Goal: Task Accomplishment & Management: Complete application form

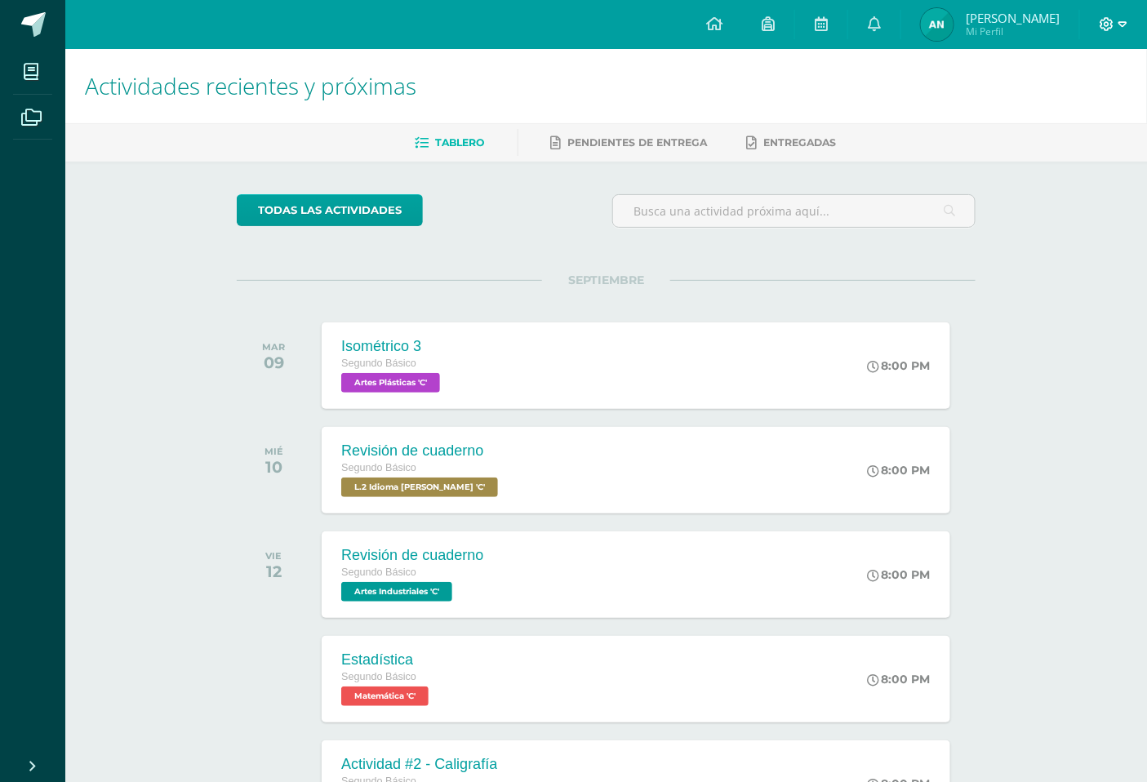
click at [1104, 27] on icon at bounding box center [1107, 24] width 15 height 15
click at [1100, 104] on span "Cerrar sesión" at bounding box center [1072, 111] width 73 height 16
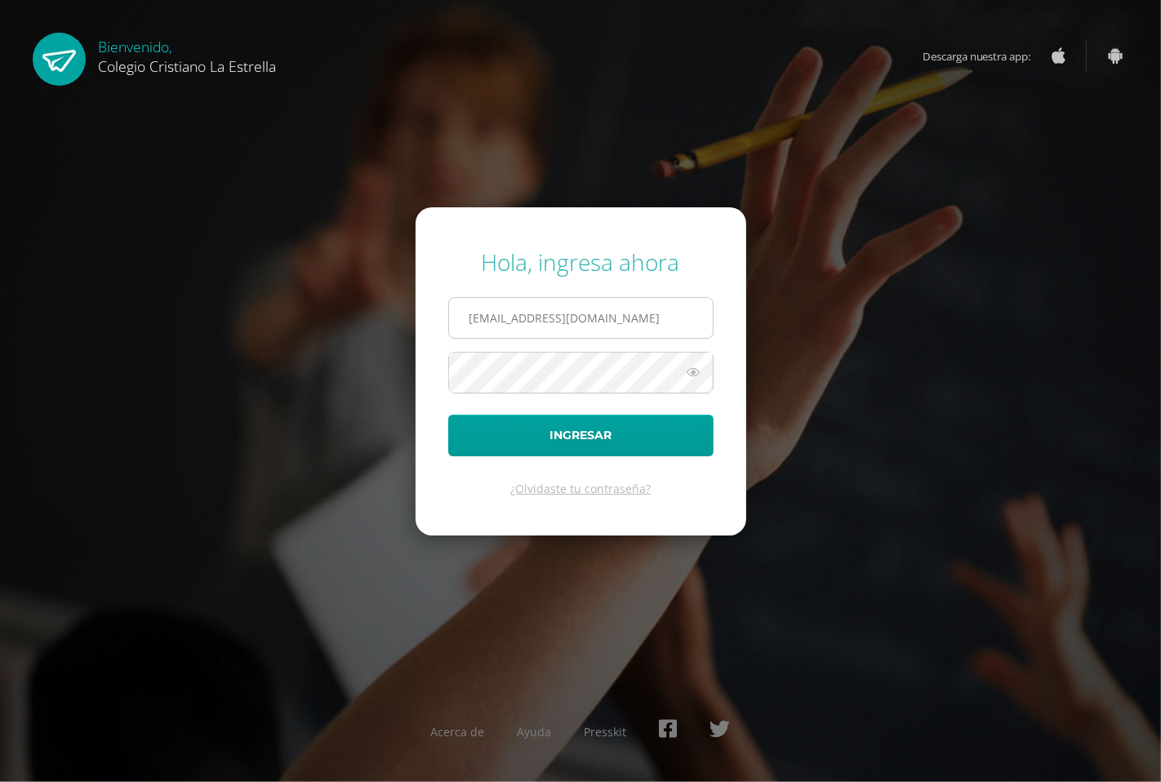
click at [558, 328] on input "638@laestrella.edu.gt" at bounding box center [581, 318] width 264 height 40
type input "107@laestrella.edu.gt"
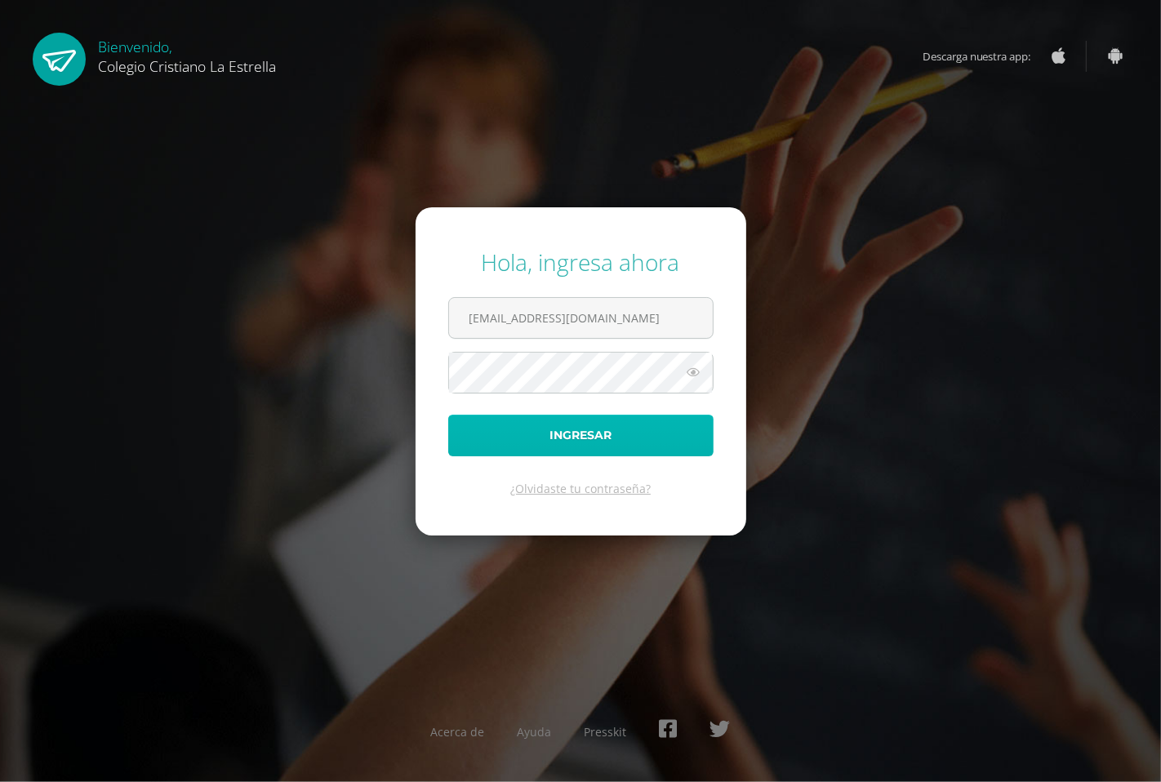
click at [543, 434] on button "Ingresar" at bounding box center [580, 436] width 265 height 42
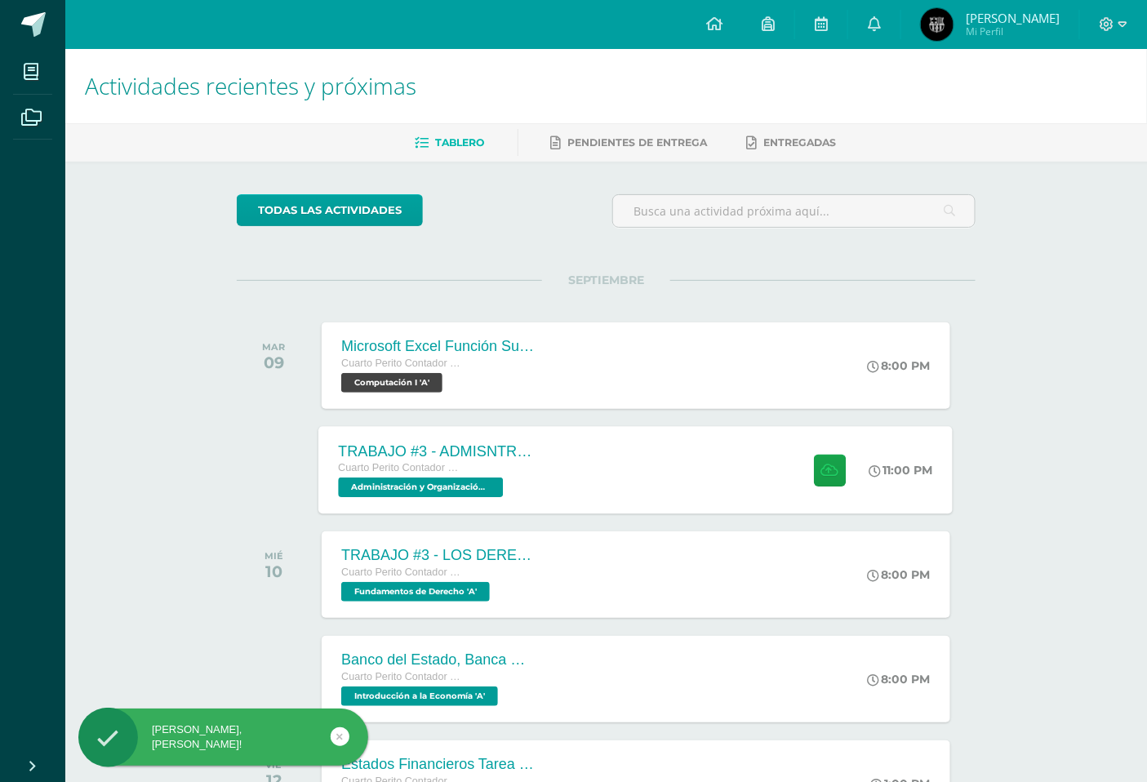
click at [706, 498] on div "TRABAJO #3 - ADMISNTRACIÓN PÚBLICA Cuarto Perito Contador con Orientación en Co…" at bounding box center [636, 469] width 634 height 87
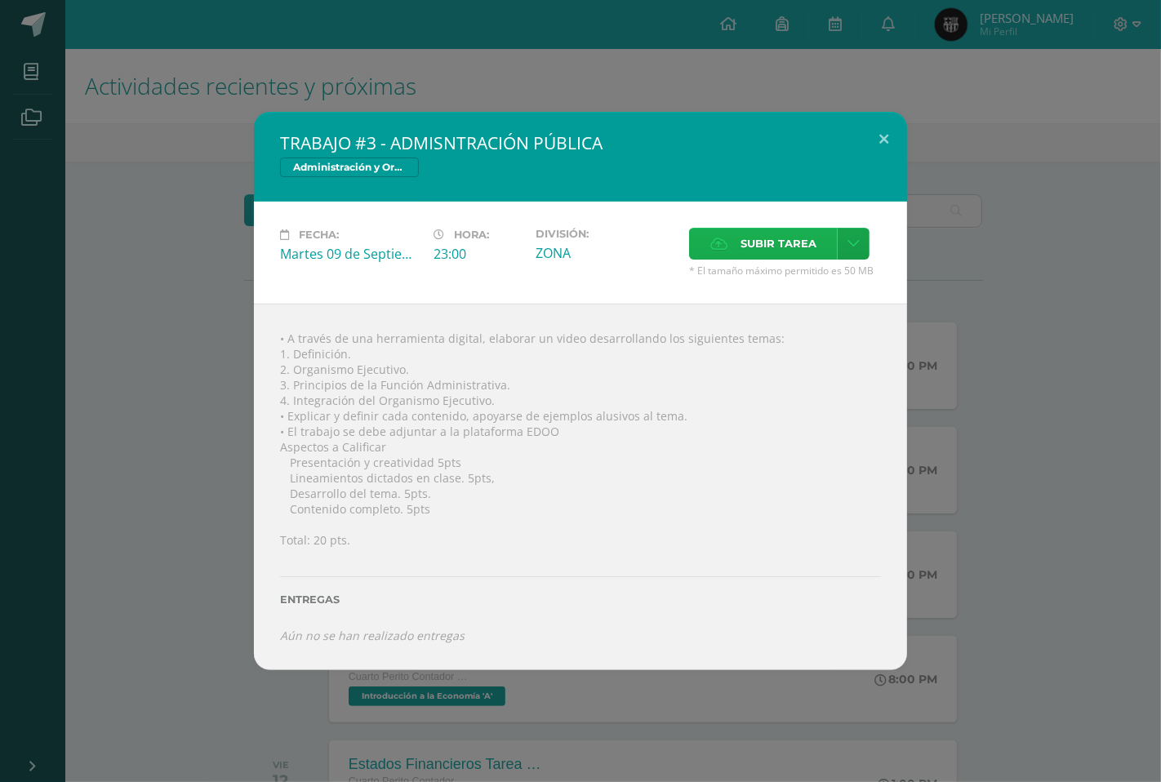
click at [797, 247] on span "Subir tarea" at bounding box center [779, 244] width 76 height 30
click at [0, 0] on input "Subir tarea" at bounding box center [0, 0] width 0 height 0
click at [789, 254] on span "Subir tarea" at bounding box center [779, 244] width 76 height 30
click at [0, 0] on input "Subir tarea" at bounding box center [0, 0] width 0 height 0
click at [749, 248] on span "Subir tarea" at bounding box center [779, 244] width 76 height 30
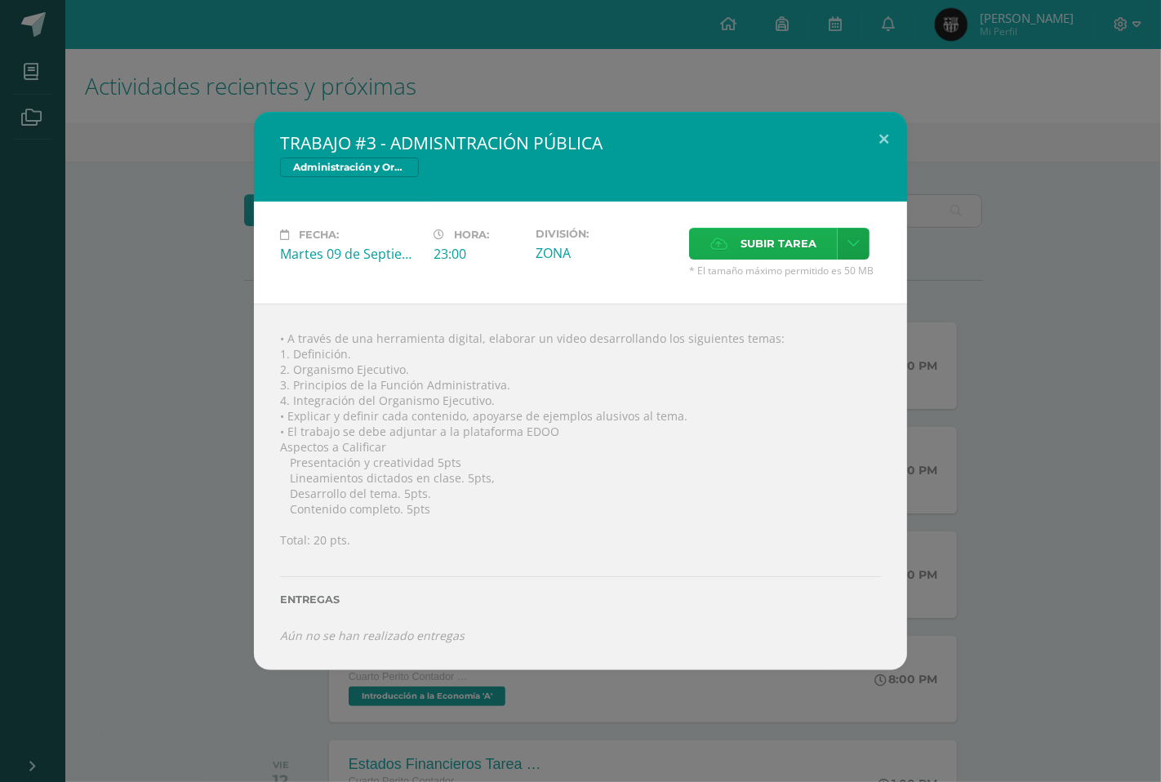
click at [0, 0] on input "Subir tarea" at bounding box center [0, 0] width 0 height 0
click at [397, 606] on label "Entregas" at bounding box center [580, 600] width 601 height 12
click at [737, 235] on label "Subir tarea" at bounding box center [763, 244] width 149 height 32
click at [0, 0] on input "Subir tarea" at bounding box center [0, 0] width 0 height 0
click at [714, 239] on icon at bounding box center [718, 243] width 17 height 11
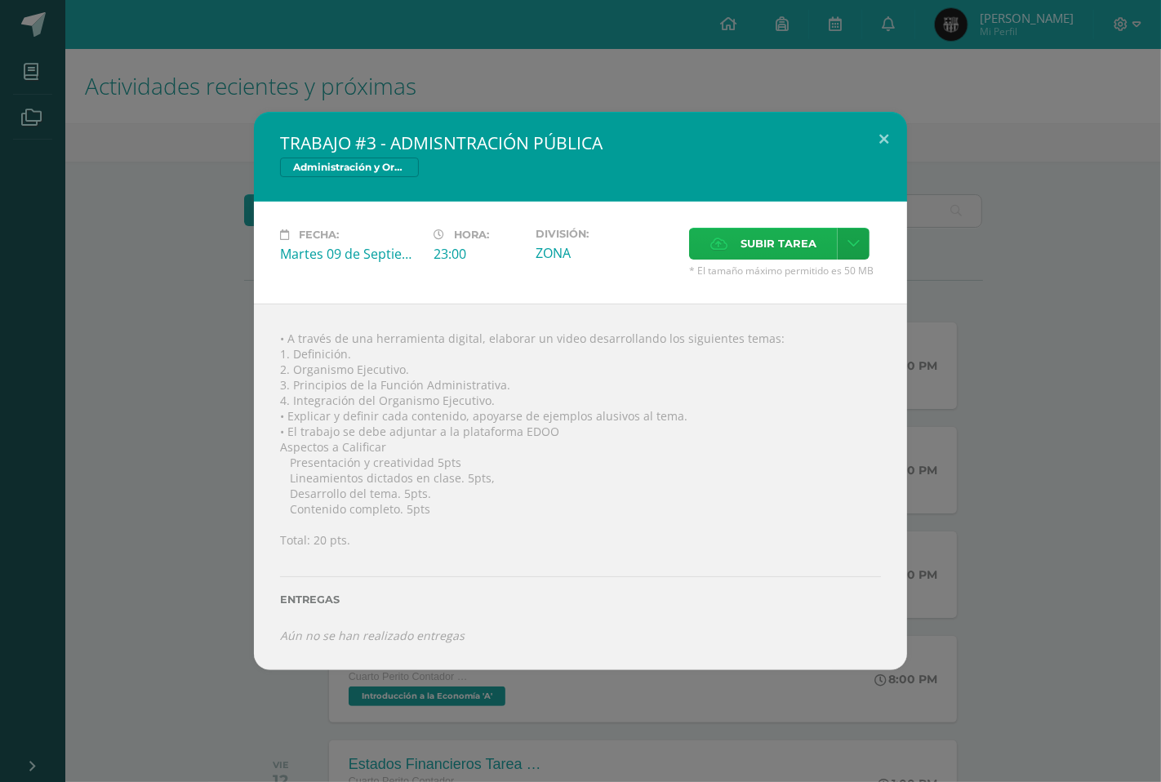
click at [0, 0] on input "Subir tarea" at bounding box center [0, 0] width 0 height 0
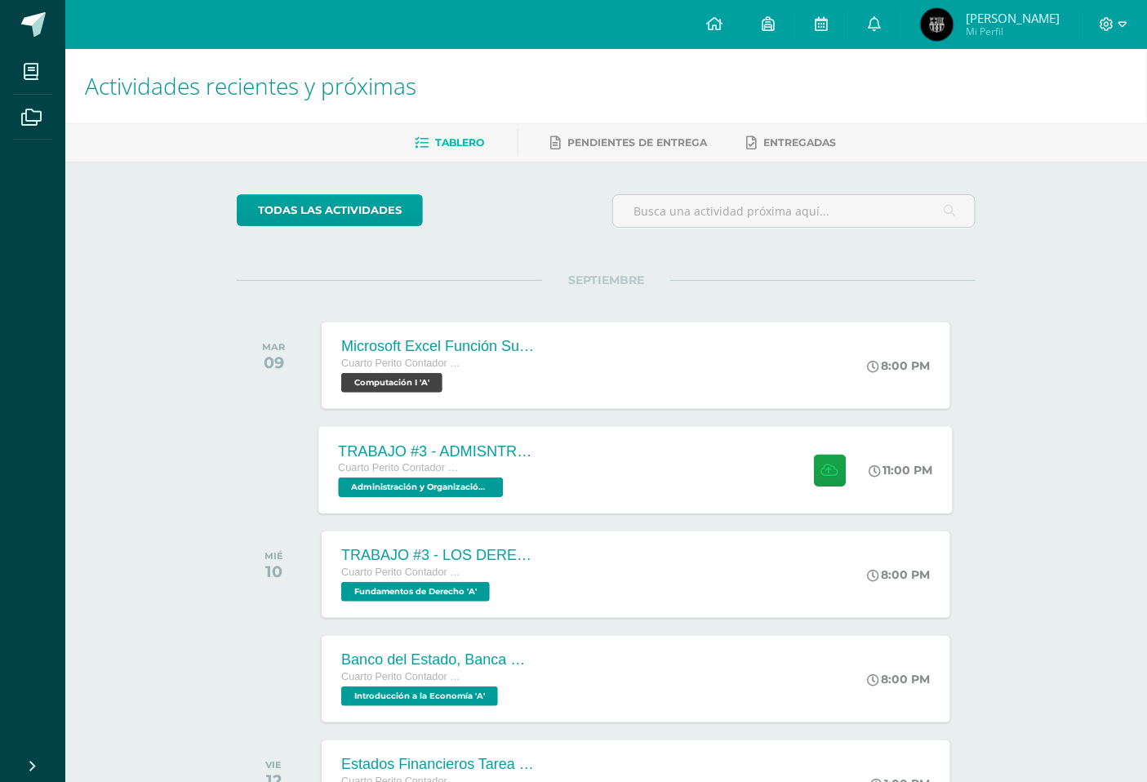
click at [681, 460] on div "TRABAJO #3 - ADMISNTRACIÓN PÚBLICA Cuarto Perito Contador con Orientación en Co…" at bounding box center [636, 469] width 634 height 87
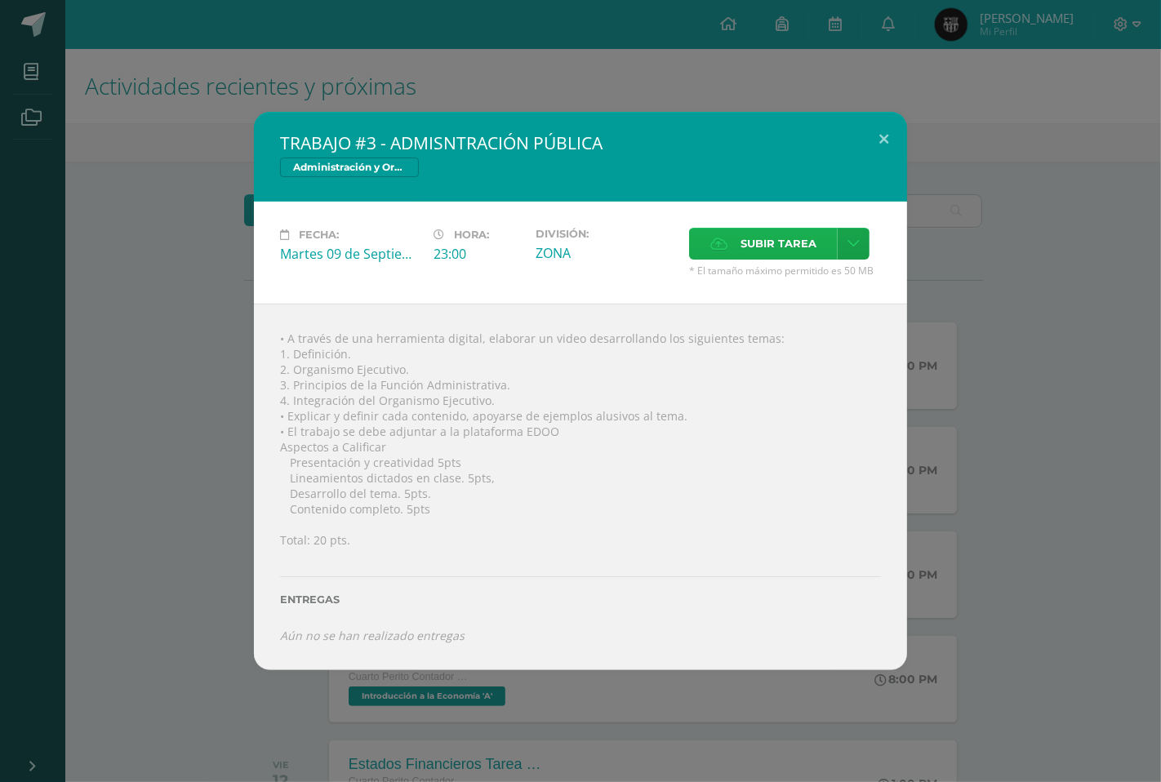
click at [780, 257] on span "Subir tarea" at bounding box center [779, 244] width 76 height 30
click at [0, 0] on input "Subir tarea" at bounding box center [0, 0] width 0 height 0
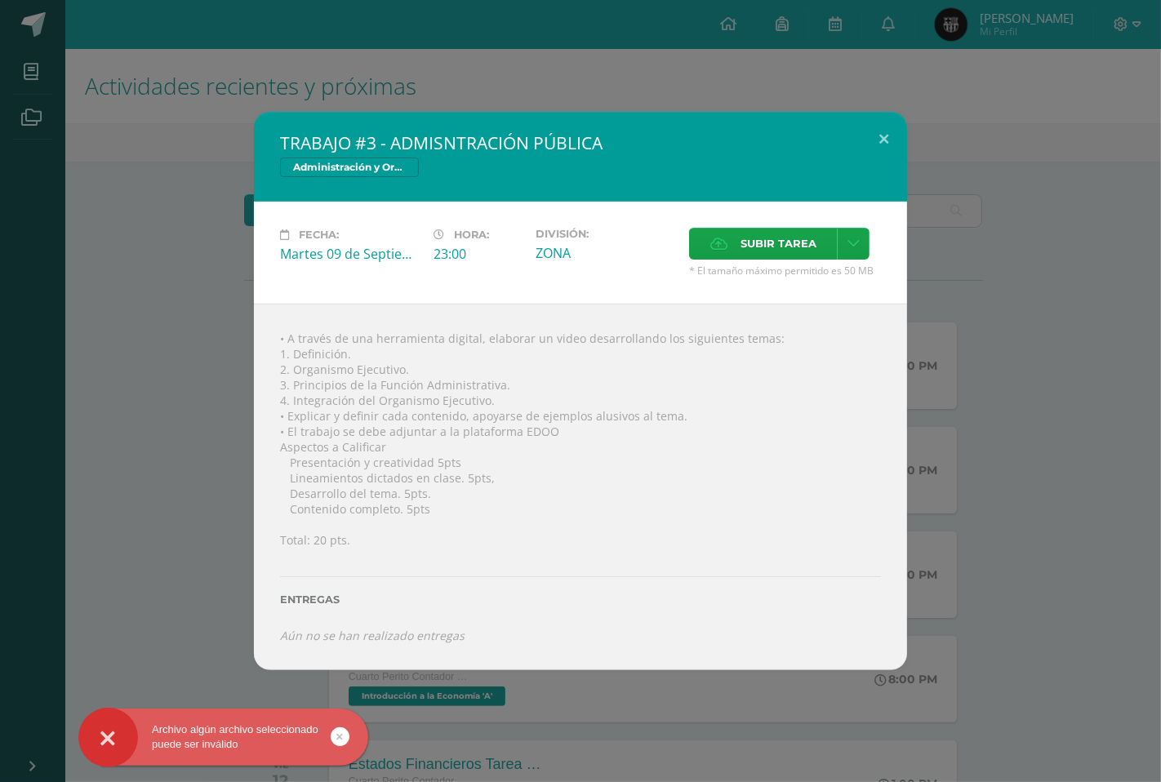
click at [333, 113] on div "TRABAJO #3 - ADMISNTRACIÓN PÚBLICA Administración y Organización de Oficina" at bounding box center [580, 157] width 653 height 90
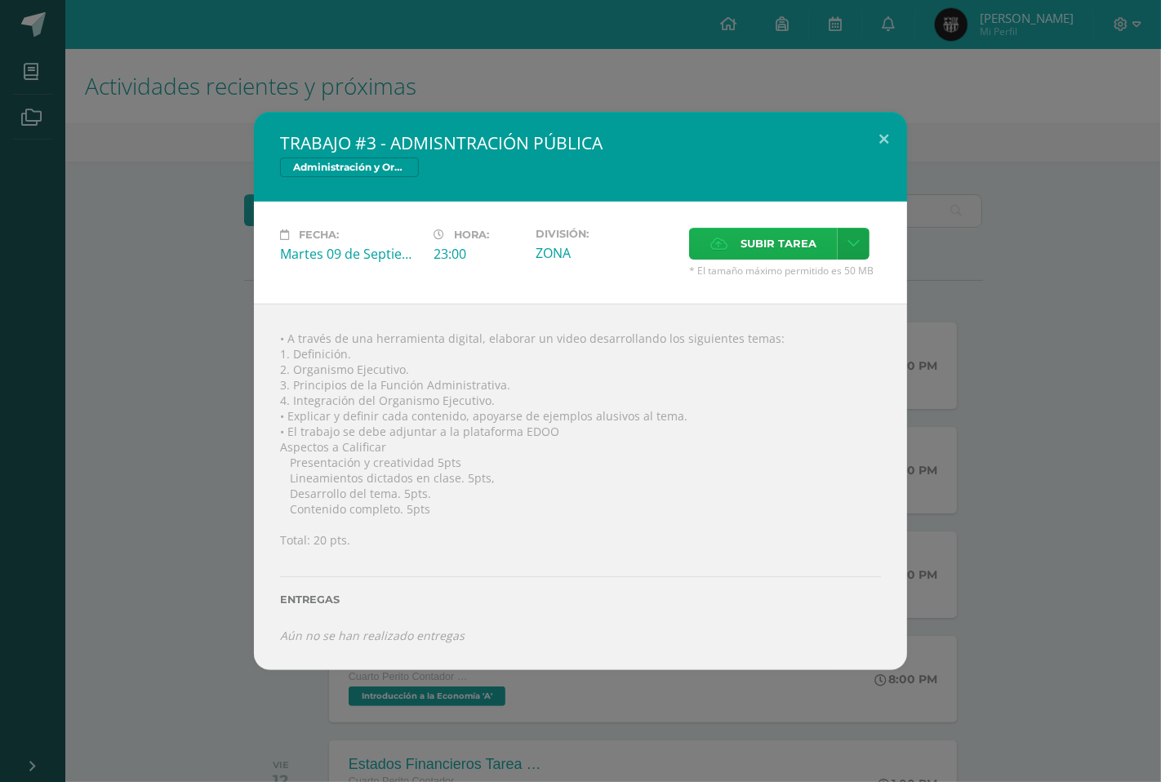
click at [727, 238] on label "Subir tarea" at bounding box center [763, 244] width 149 height 32
click at [0, 0] on input "Subir tarea" at bounding box center [0, 0] width 0 height 0
click at [856, 256] on link at bounding box center [854, 244] width 32 height 32
click at [828, 278] on link "Subir enlace" at bounding box center [795, 279] width 163 height 25
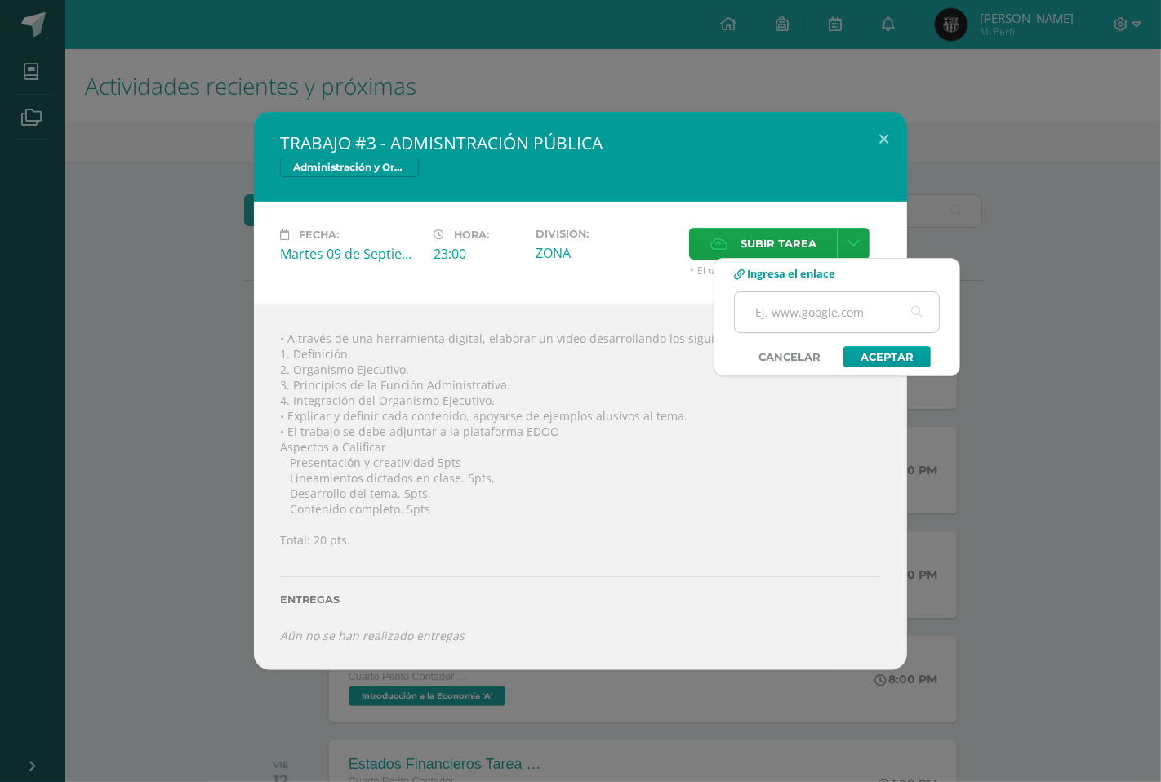
click at [795, 314] on input "text" at bounding box center [837, 312] width 204 height 40
click at [888, 148] on button at bounding box center [884, 140] width 47 height 56
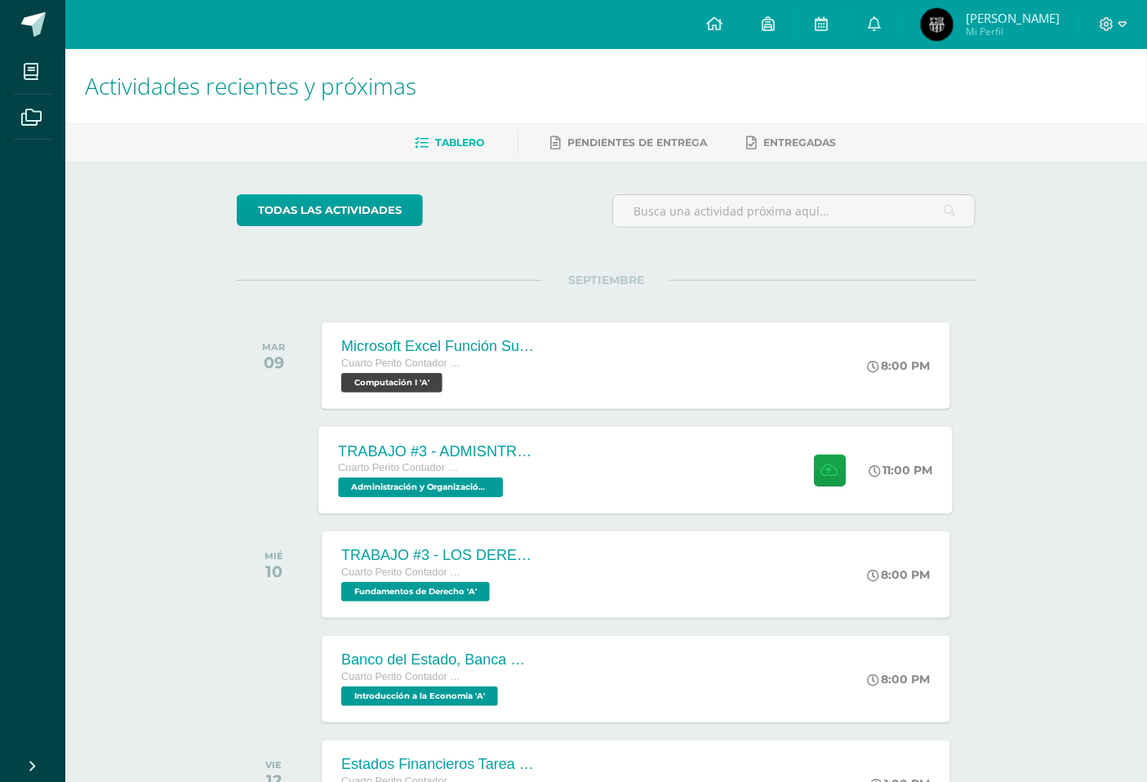
click at [718, 435] on div "TRABAJO #3 - ADMISNTRACIÓN PÚBLICA Cuarto Perito Contador con Orientación en Co…" at bounding box center [636, 469] width 634 height 87
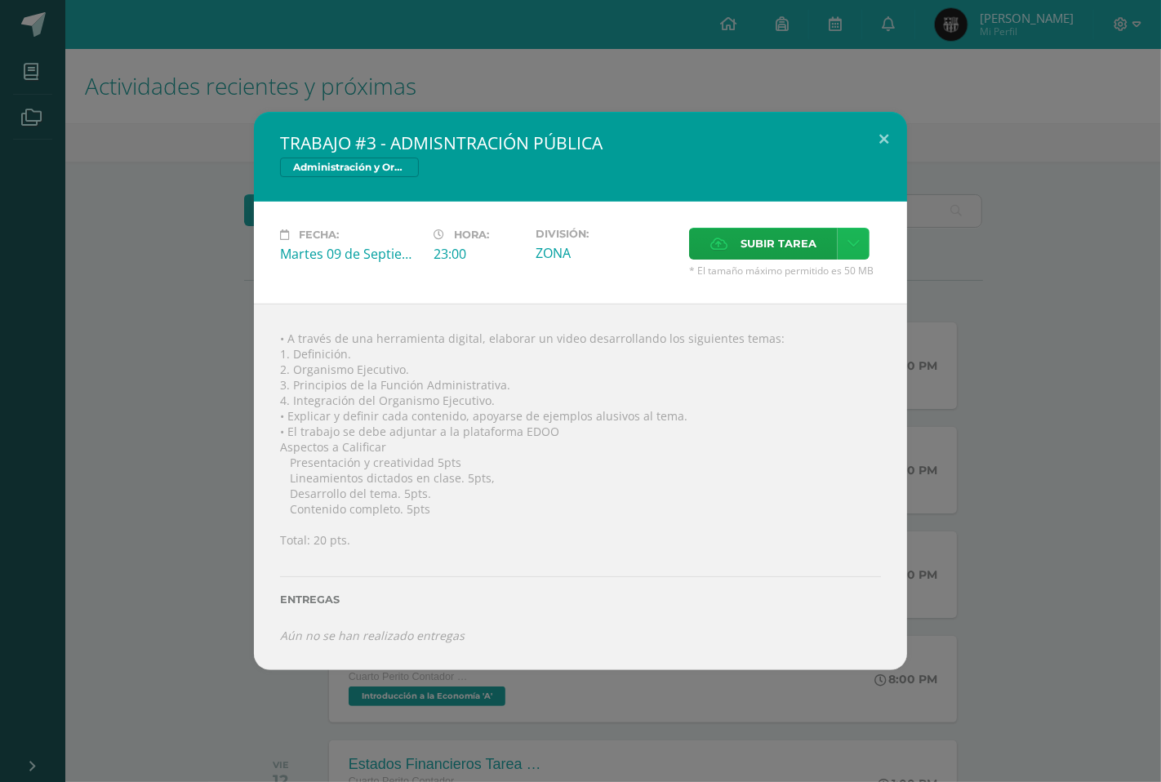
click at [843, 246] on link at bounding box center [854, 244] width 32 height 32
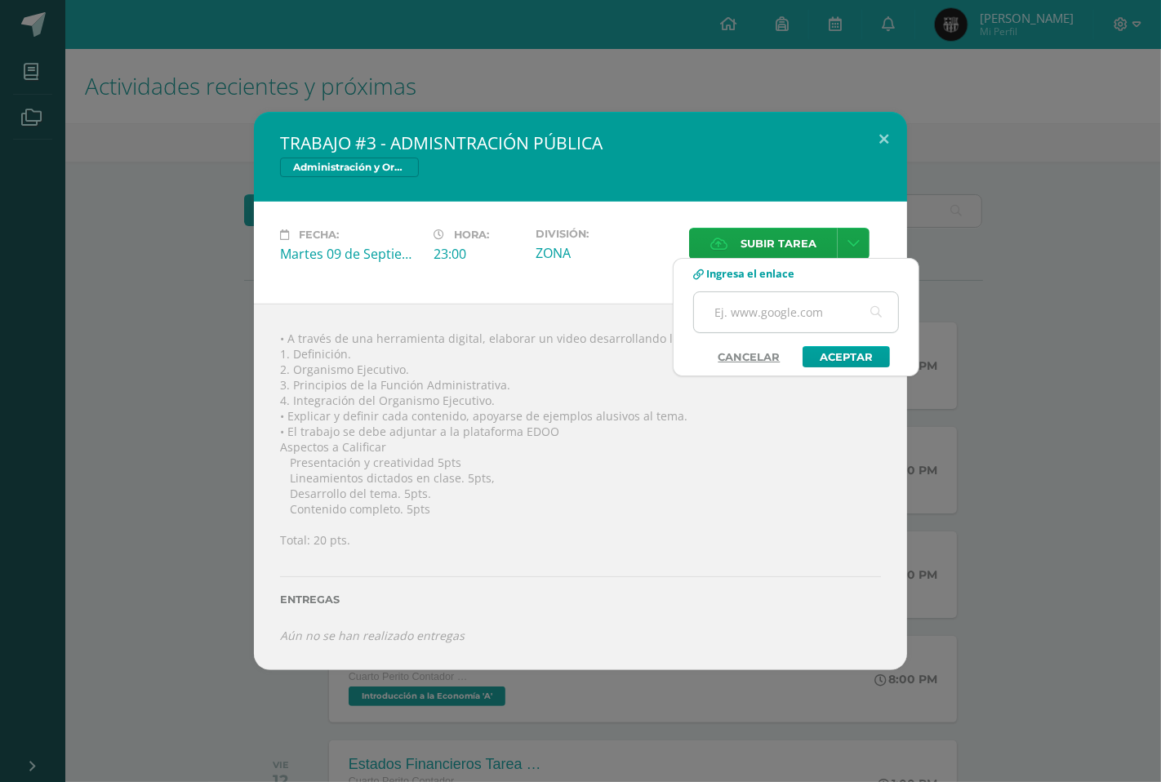
click at [803, 300] on input "text" at bounding box center [796, 312] width 204 height 40
paste input "[URL][DOMAIN_NAME]"
type input "[URL][DOMAIN_NAME]"
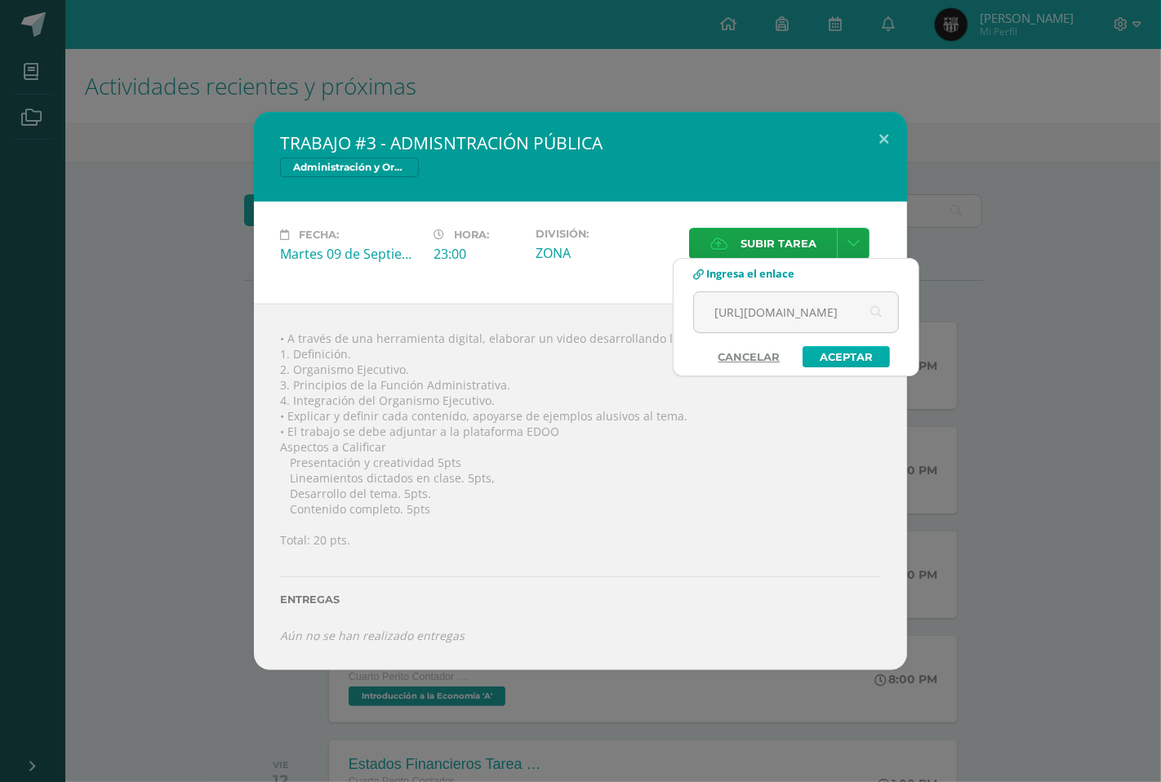
click at [834, 352] on link "Aceptar" at bounding box center [846, 356] width 87 height 21
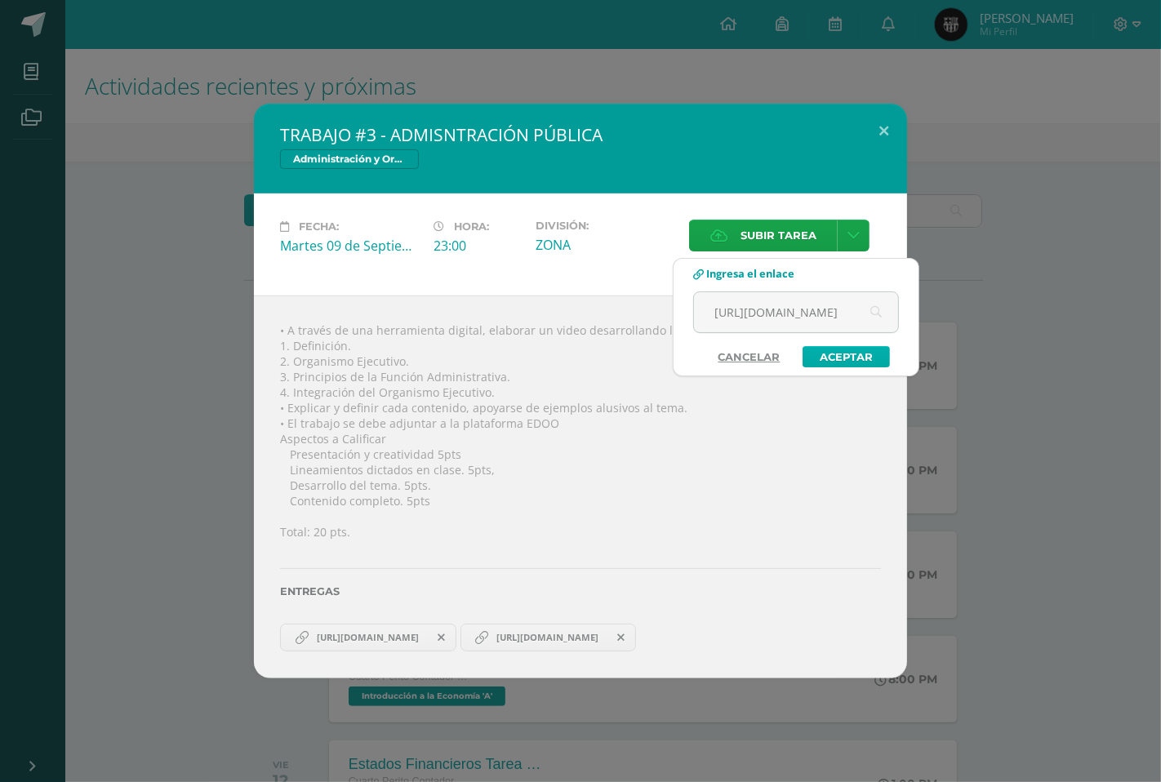
scroll to position [0, 0]
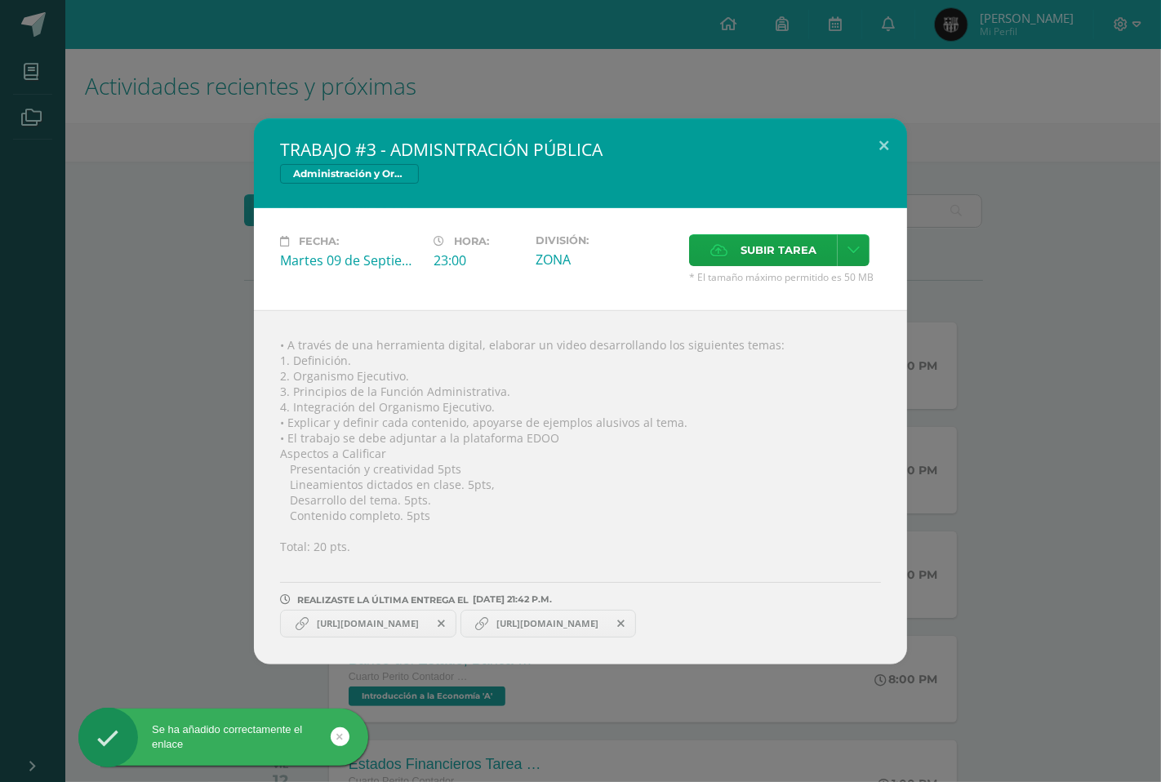
click at [625, 619] on icon at bounding box center [620, 623] width 7 height 11
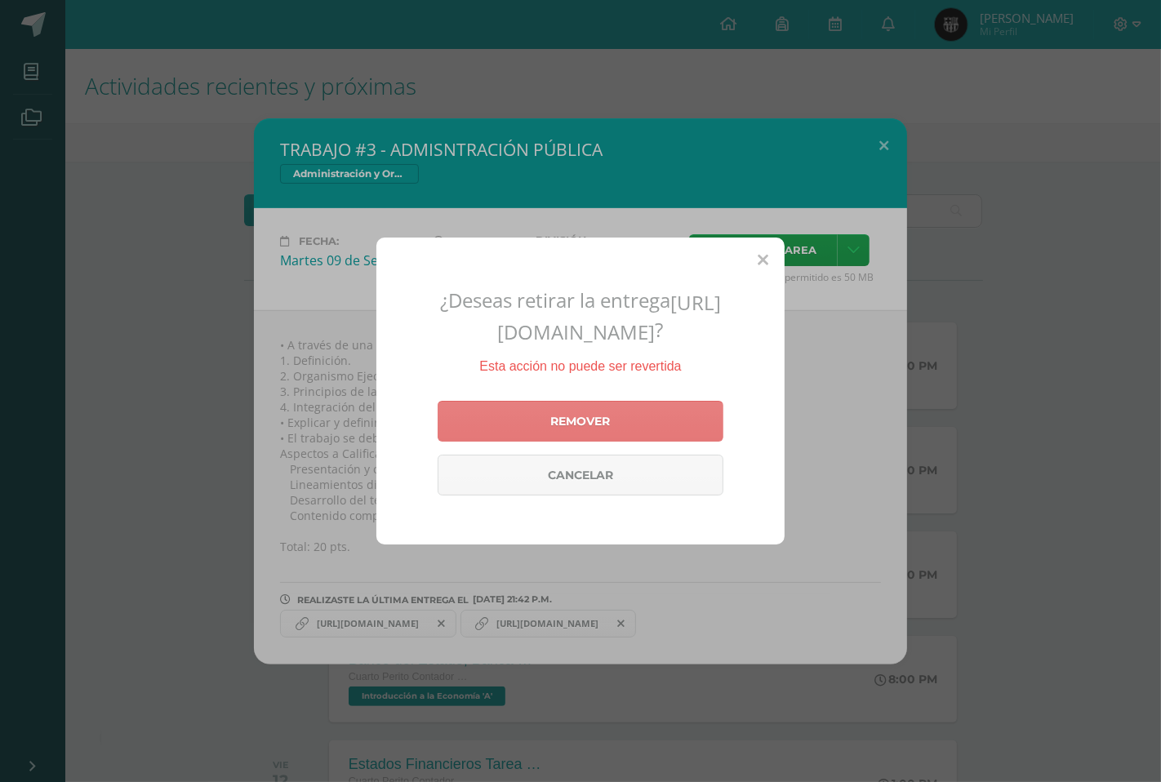
click at [664, 436] on link "Remover" at bounding box center [581, 421] width 286 height 41
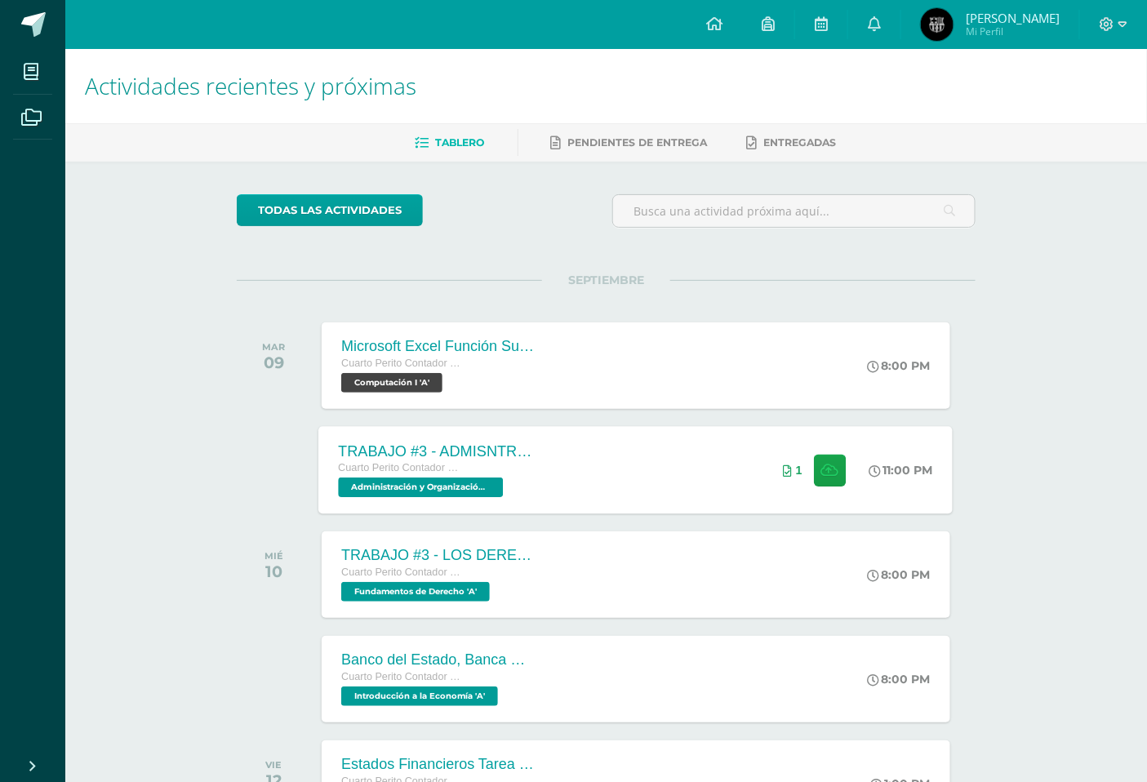
click at [633, 437] on div "TRABAJO #3 - ADMISNTRACIÓN PÚBLICA Cuarto Perito Contador con Orientación en Co…" at bounding box center [636, 469] width 634 height 87
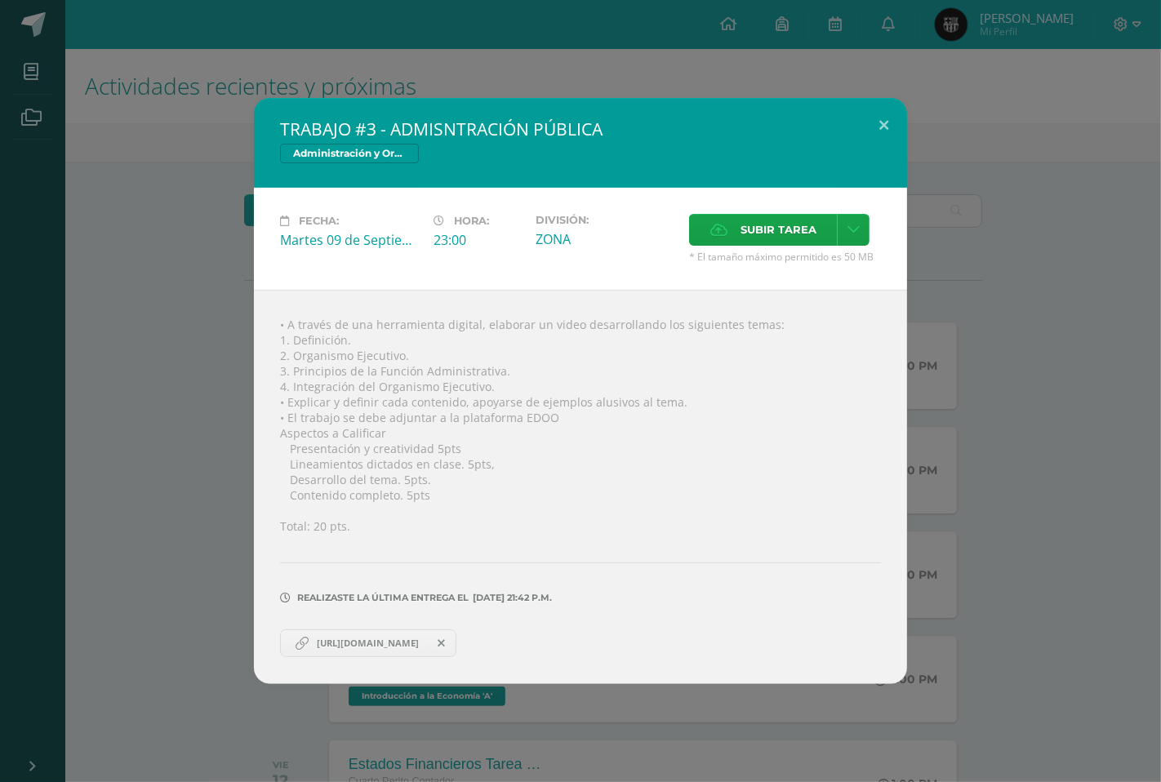
click at [420, 643] on span "[URL][DOMAIN_NAME]" at bounding box center [368, 643] width 118 height 13
